Goal: Check status: Check status

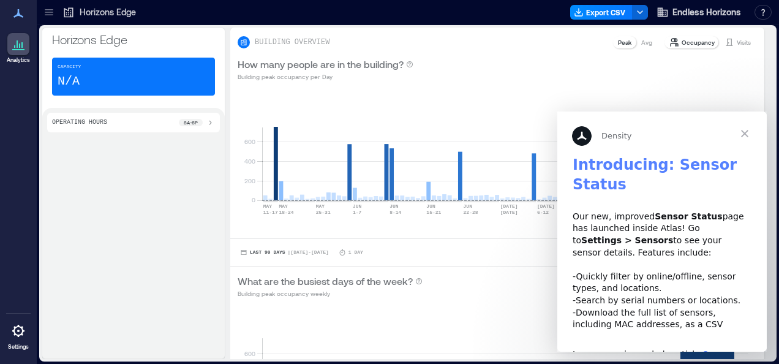
click at [741, 132] on span "Close" at bounding box center [744, 133] width 44 height 44
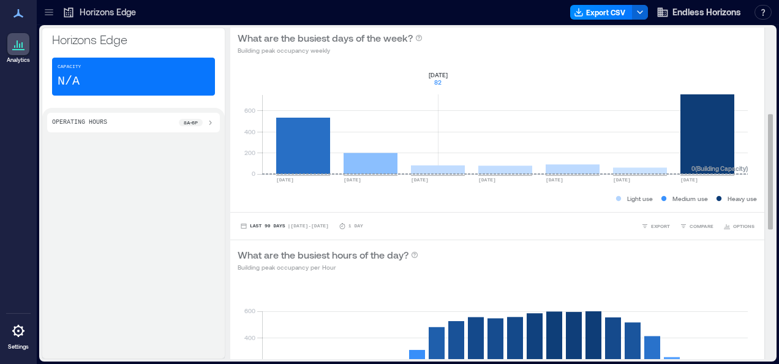
scroll to position [245, 0]
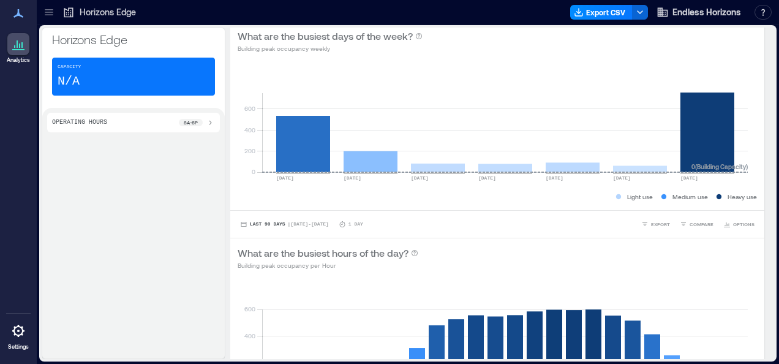
click at [17, 40] on icon at bounding box center [17, 43] width 1 height 7
click at [48, 10] on icon at bounding box center [49, 12] width 12 height 12
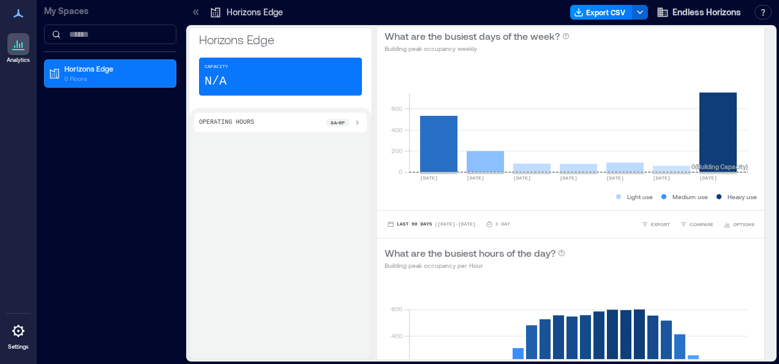
click at [107, 133] on div "My Spaces Horizons Edge 0 Floors" at bounding box center [110, 182] width 147 height 364
click at [235, 156] on div "Operating Hours 8a - 6p" at bounding box center [280, 233] width 182 height 250
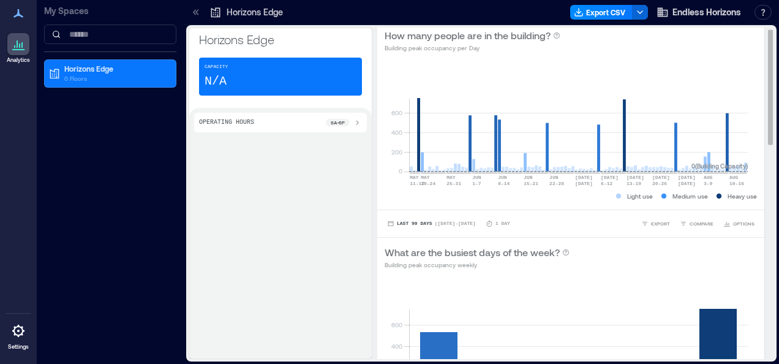
scroll to position [0, 0]
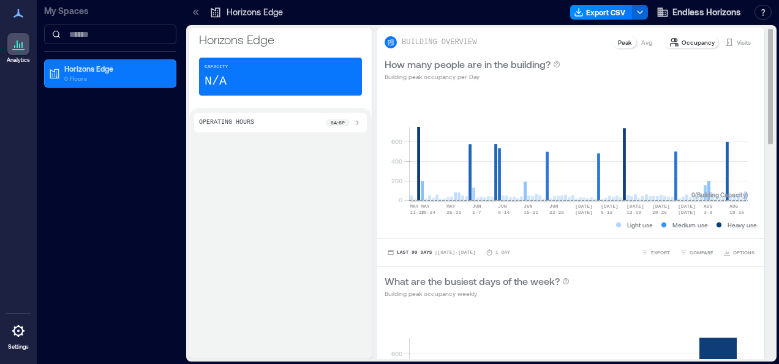
click at [684, 41] on p "Occupancy" at bounding box center [697, 42] width 33 height 10
click at [736, 43] on p "Visits" at bounding box center [743, 42] width 14 height 10
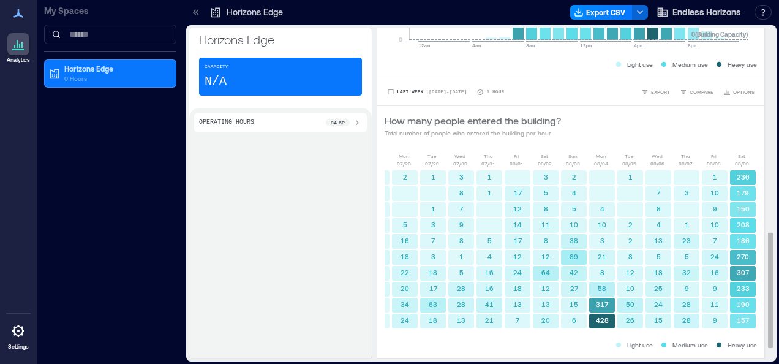
scroll to position [620, 0]
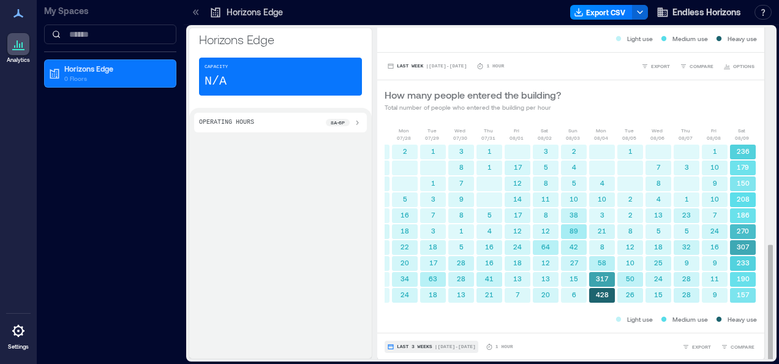
click at [406, 346] on span "Last 3 Weeks" at bounding box center [415, 346] width 36 height 0
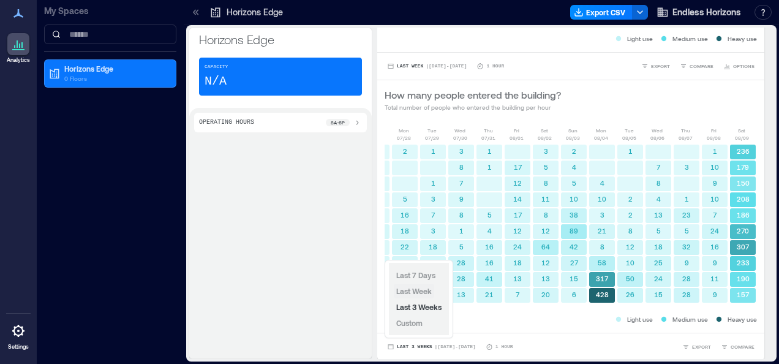
click at [410, 290] on span "Last Week" at bounding box center [414, 291] width 36 height 9
